Goal: Information Seeking & Learning: Learn about a topic

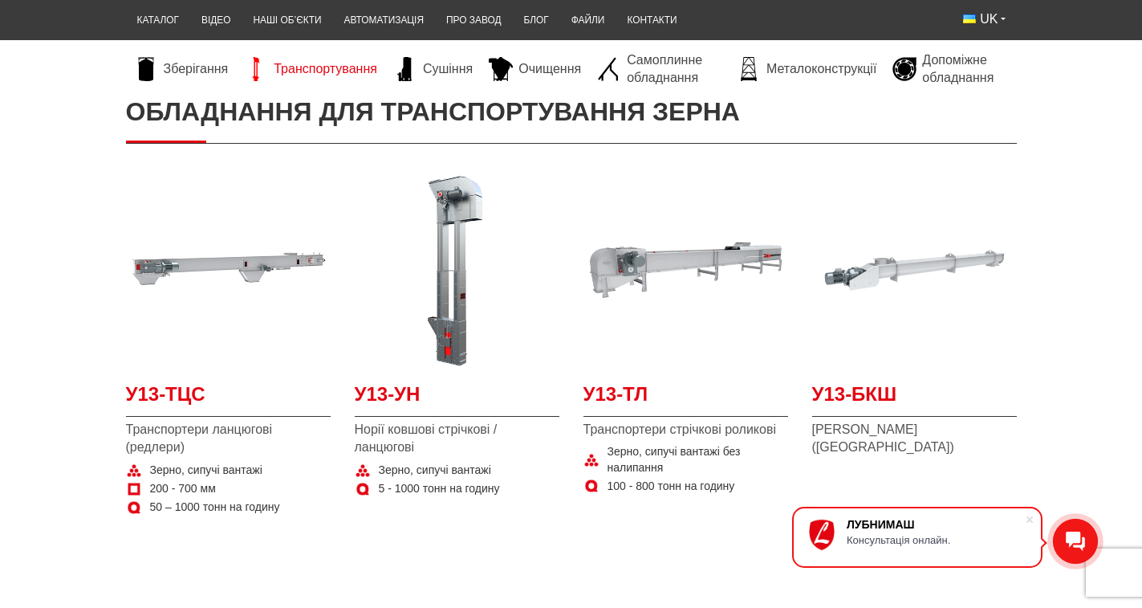
scroll to position [80, 0]
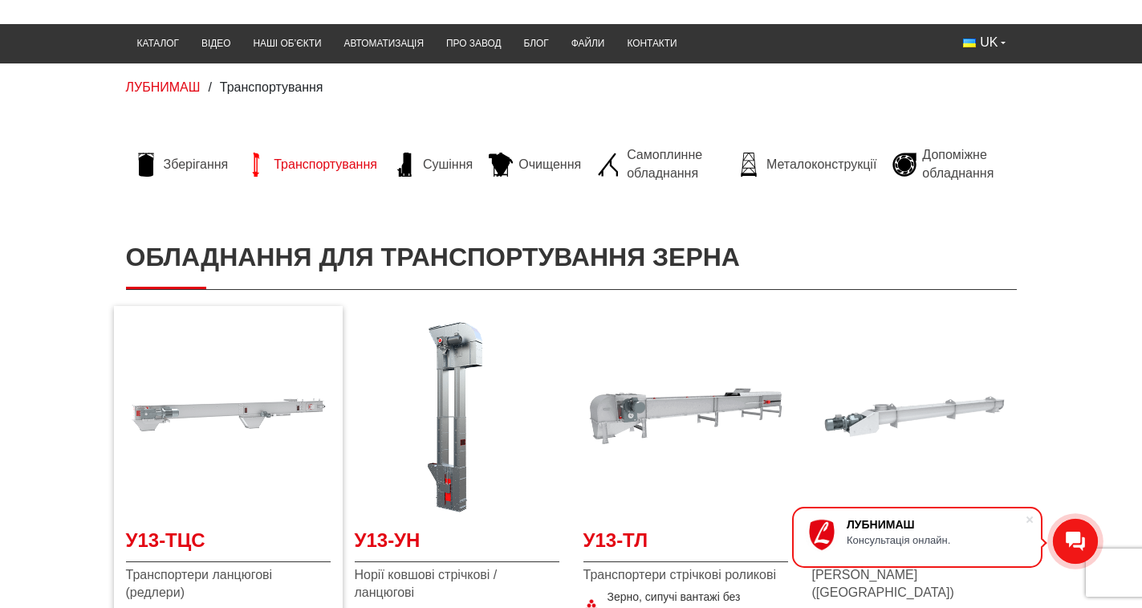
click at [162, 416] on img at bounding box center [228, 416] width 205 height 205
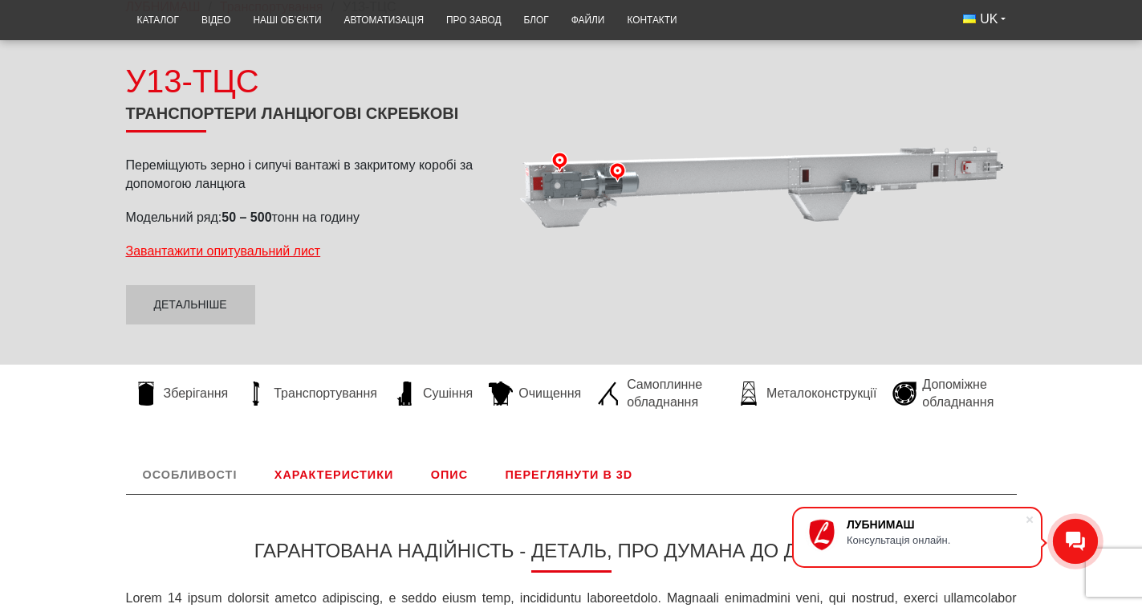
scroll to position [134, 0]
